Goal: Obtain resource: Obtain resource

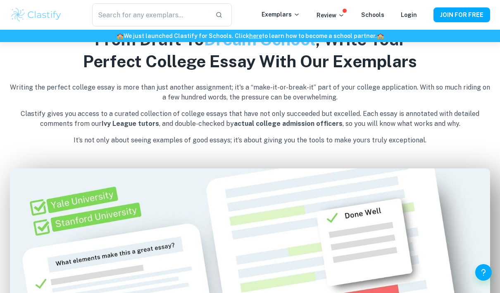
scroll to position [329, 0]
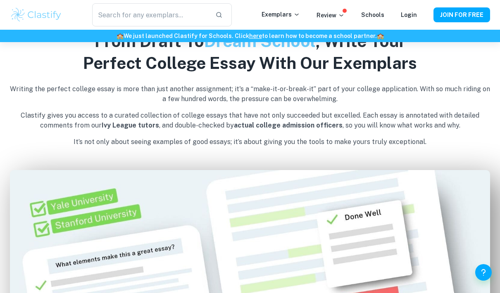
click at [345, 16] on icon at bounding box center [341, 15] width 7 height 7
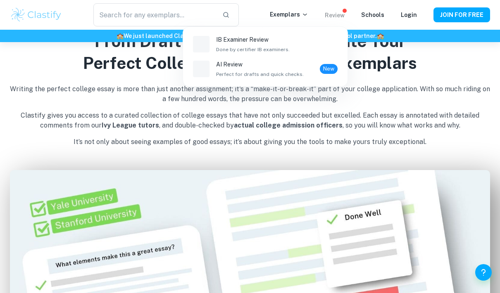
click at [345, 14] on div at bounding box center [250, 146] width 500 height 293
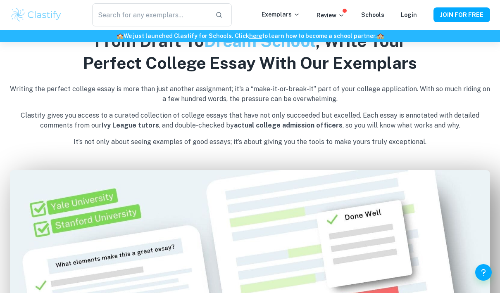
click at [300, 15] on icon at bounding box center [296, 14] width 7 height 7
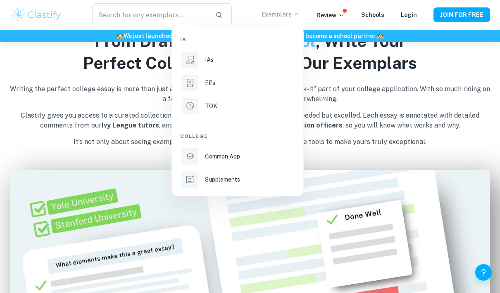
click at [246, 62] on div "IAs" at bounding box center [249, 59] width 88 height 9
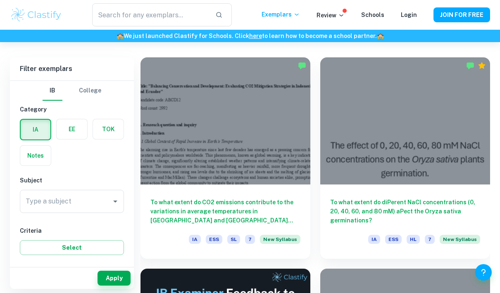
click at [80, 196] on input "Type a subject" at bounding box center [66, 202] width 84 height 16
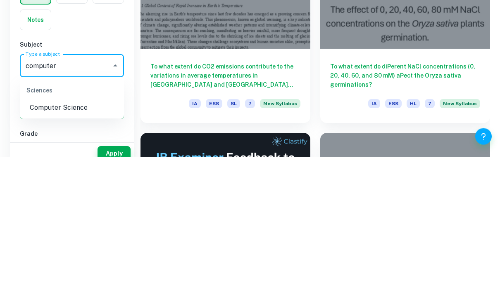
click at [48, 237] on li "Computer Science" at bounding box center [72, 244] width 104 height 15
type input "Computer Science"
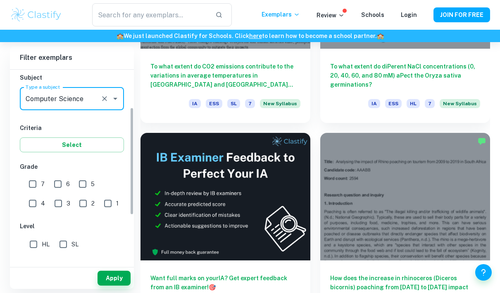
scroll to position [93, 0]
click at [63, 248] on input "SL" at bounding box center [63, 244] width 17 height 17
checkbox input "true"
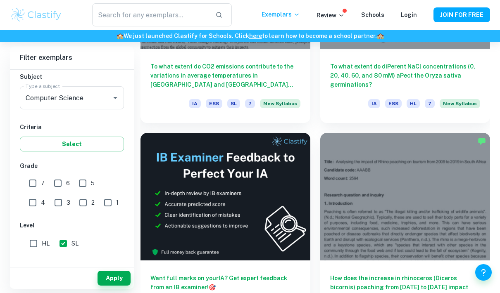
click at [30, 186] on input "7" at bounding box center [32, 183] width 17 height 17
checkbox input "true"
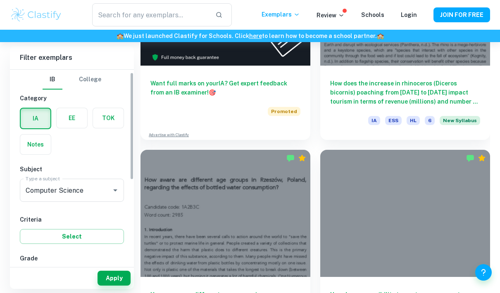
scroll to position [6, 0]
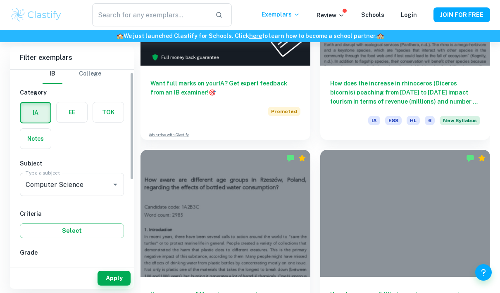
click at [47, 227] on button "Select" at bounding box center [72, 231] width 104 height 15
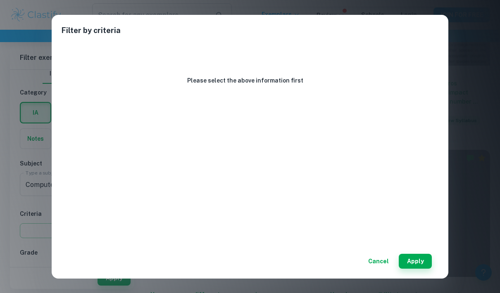
click at [418, 269] on button "Apply" at bounding box center [415, 261] width 33 height 15
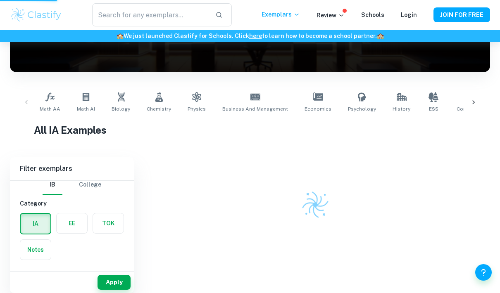
scroll to position [124, 0]
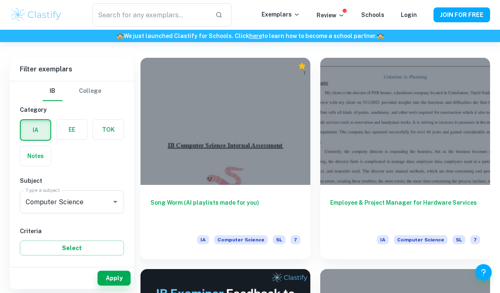
scroll to position [233, 0]
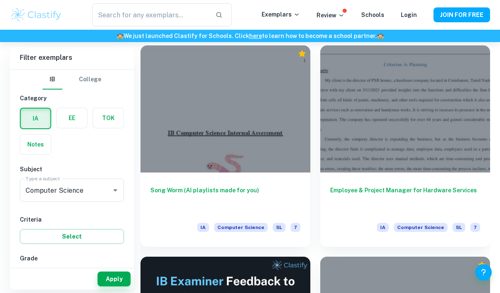
click at [451, 169] on div at bounding box center [405, 108] width 170 height 127
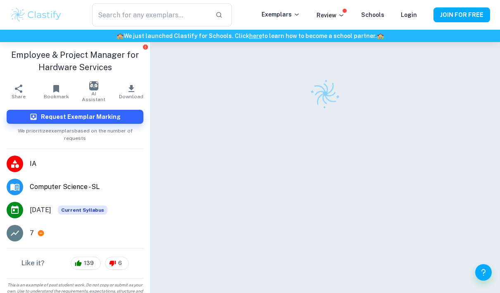
click at [461, 238] on div at bounding box center [325, 180] width 300 height 276
